Goal: Task Accomplishment & Management: Complete application form

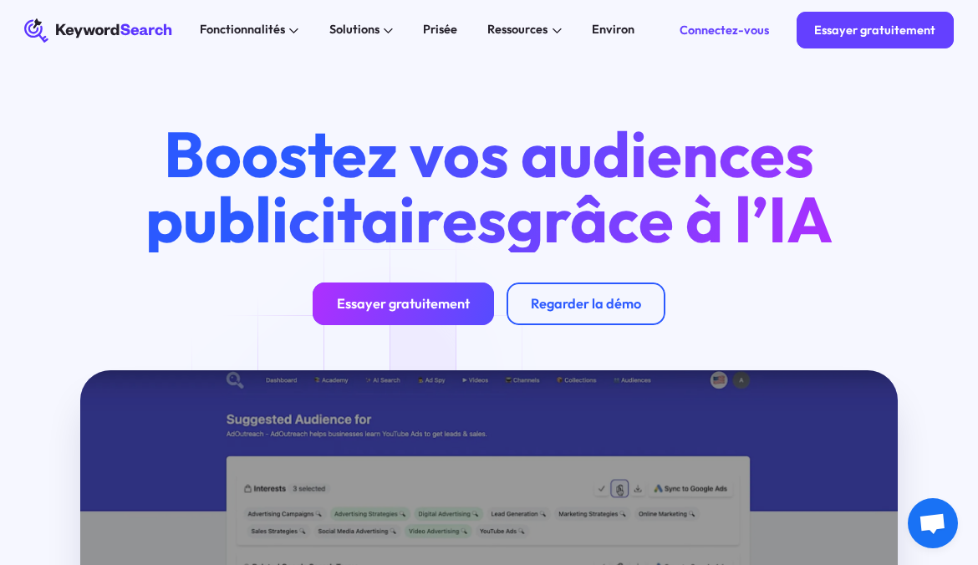
click at [398, 312] on div "Essayer gratuitement" at bounding box center [403, 303] width 133 height 17
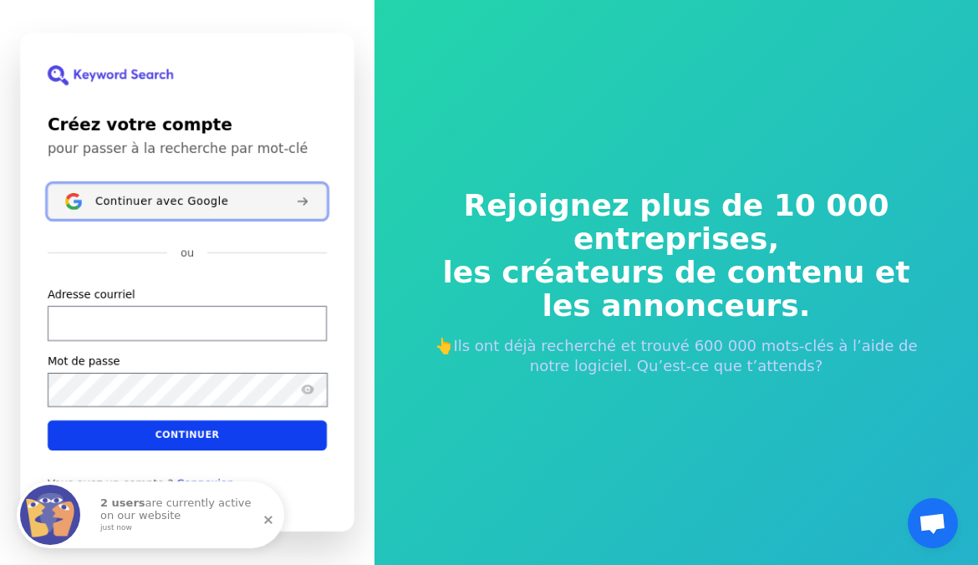
click at [146, 206] on span "Continuer avec Google" at bounding box center [161, 201] width 133 height 13
